Goal: Task Accomplishment & Management: Manage account settings

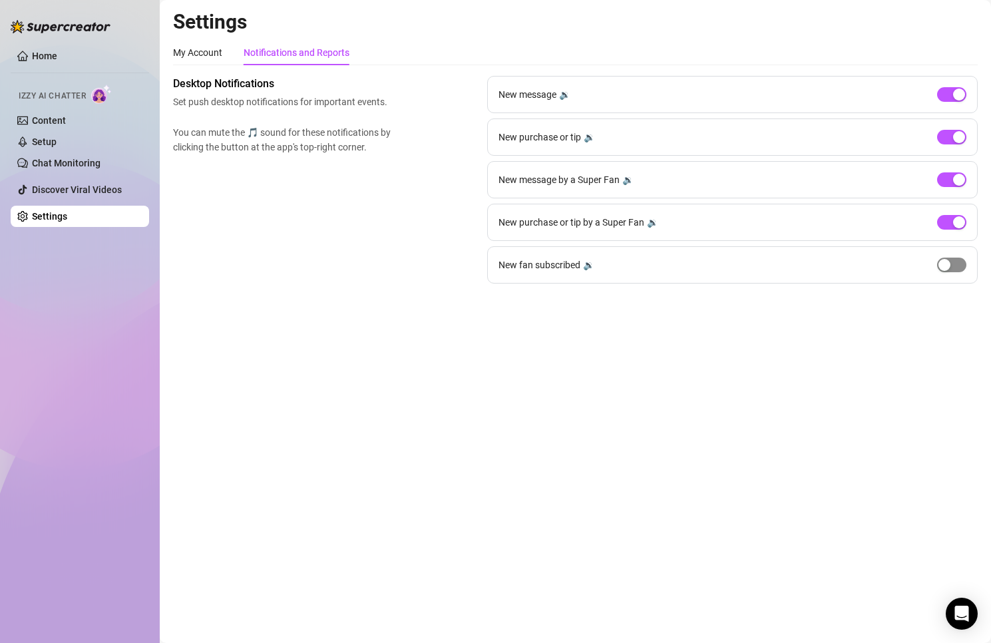
click at [959, 264] on span "button" at bounding box center [951, 264] width 29 height 15
drag, startPoint x: 283, startPoint y: 232, endPoint x: 287, endPoint y: 190, distance: 42.1
click at [284, 233] on div "Desktop Notifications Set push desktop notifications for important events. You …" at bounding box center [575, 180] width 804 height 208
click at [198, 51] on div "My Account" at bounding box center [197, 52] width 49 height 15
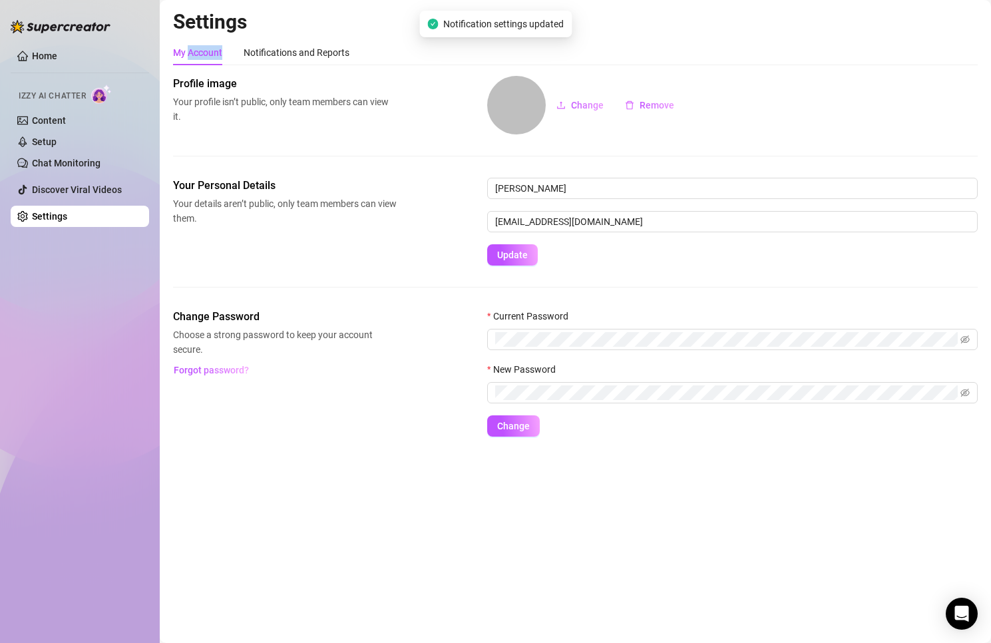
click at [198, 51] on div "My Account" at bounding box center [197, 52] width 49 height 15
click at [287, 51] on div "Notifications and Reports" at bounding box center [296, 52] width 106 height 15
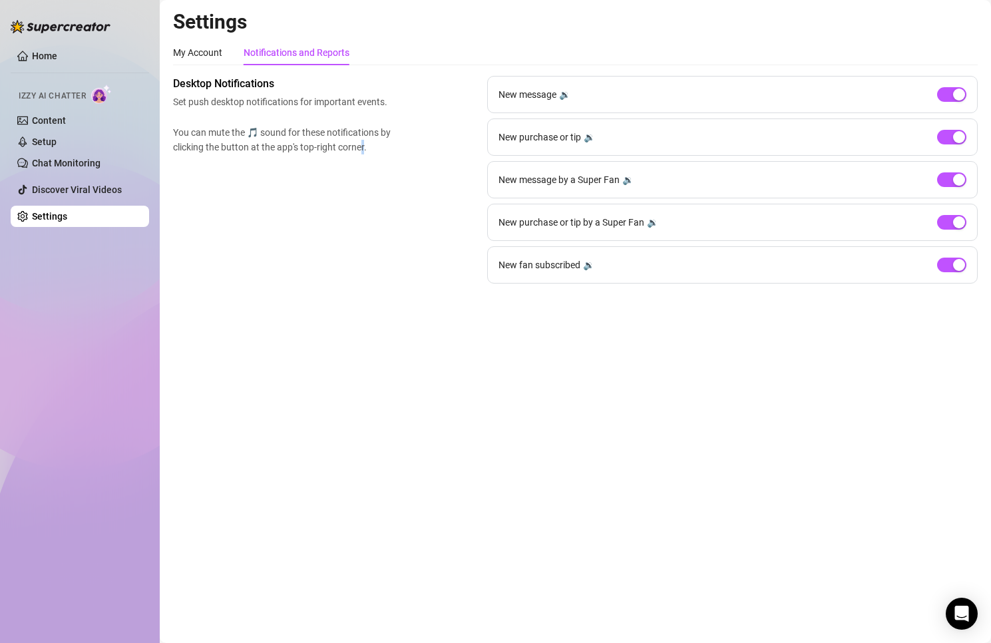
click at [367, 250] on div "Desktop Notifications Set push desktop notifications for important events. You …" at bounding box center [575, 180] width 804 height 208
